Goal: Task Accomplishment & Management: Complete application form

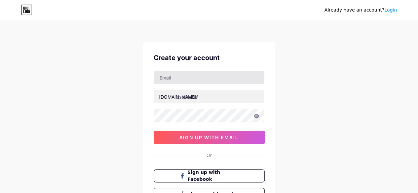
type input "[EMAIL_ADDRESS][DOMAIN_NAME]"
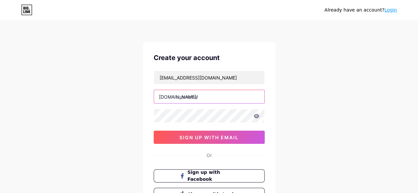
click at [190, 99] on input "text" at bounding box center [209, 96] width 110 height 13
type input "fadilabiutika"
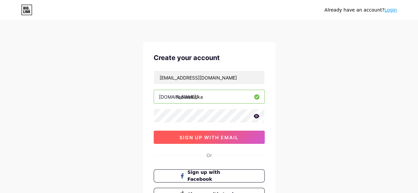
click at [214, 139] on span "sign up with email" at bounding box center [209, 138] width 59 height 6
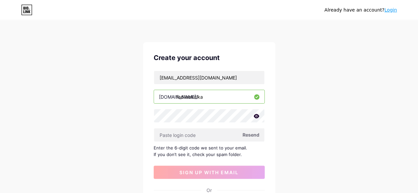
click at [256, 116] on icon at bounding box center [257, 116] width 6 height 4
click at [256, 136] on span "Resend" at bounding box center [251, 135] width 17 height 7
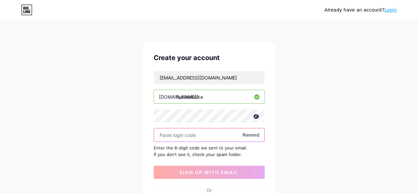
click at [180, 137] on input "text" at bounding box center [209, 135] width 110 height 13
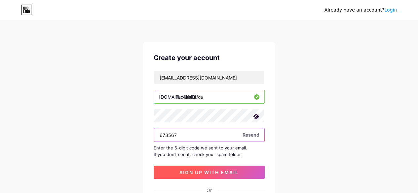
type input "673567"
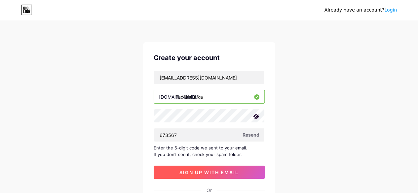
click at [241, 169] on button "sign up with email" at bounding box center [209, 172] width 111 height 13
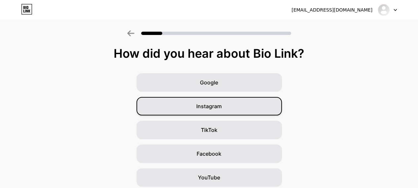
click at [235, 105] on div "Instagram" at bounding box center [209, 106] width 145 height 19
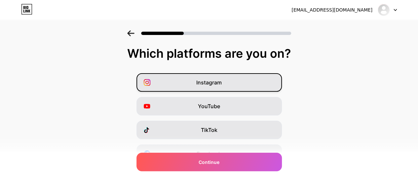
click at [243, 82] on div "Instagram" at bounding box center [209, 82] width 145 height 19
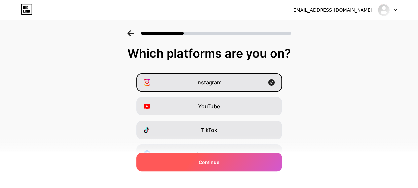
click at [233, 156] on div "Continue" at bounding box center [209, 162] width 145 height 19
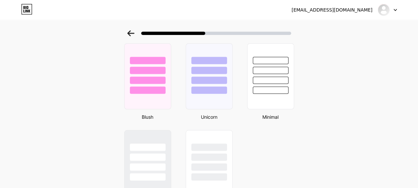
scroll to position [556, 0]
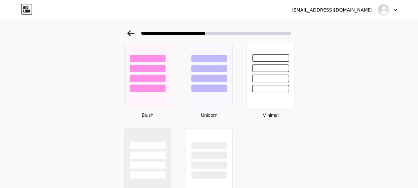
click at [277, 84] on div at bounding box center [271, 67] width 48 height 52
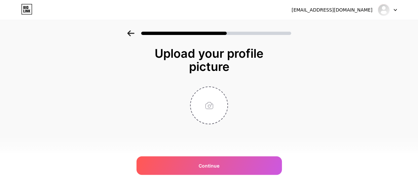
scroll to position [0, 0]
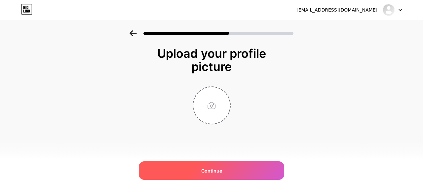
click at [205, 171] on span "Continue" at bounding box center [211, 171] width 21 height 7
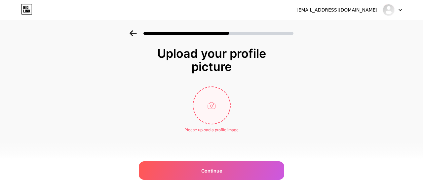
click at [223, 104] on input "file" at bounding box center [211, 105] width 37 height 37
type input "C:\fakepath\Elegant Navy Blue 'B' Logo.png"
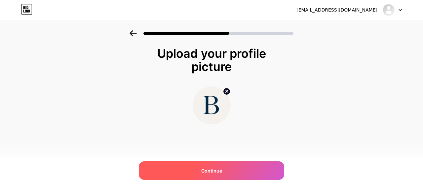
click at [262, 168] on div "Continue" at bounding box center [211, 171] width 145 height 19
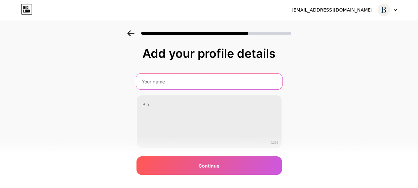
click at [224, 85] on input "text" at bounding box center [209, 82] width 146 height 16
type input "[PERSON_NAME] Biutika"
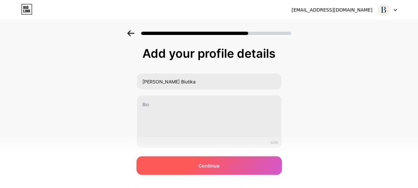
click at [198, 167] on div "Continue" at bounding box center [209, 166] width 145 height 19
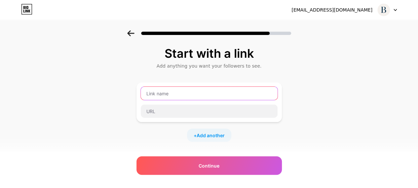
click at [219, 88] on input "text" at bounding box center [209, 93] width 137 height 13
